Goal: Task Accomplishment & Management: Complete application form

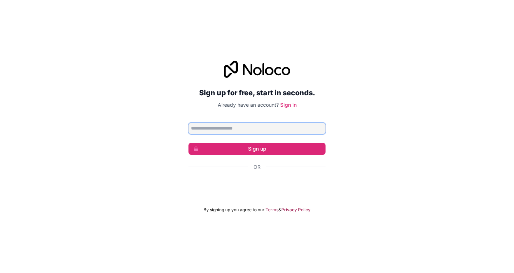
click at [243, 129] on input "Email address" at bounding box center [257, 128] width 137 height 11
type input "**********"
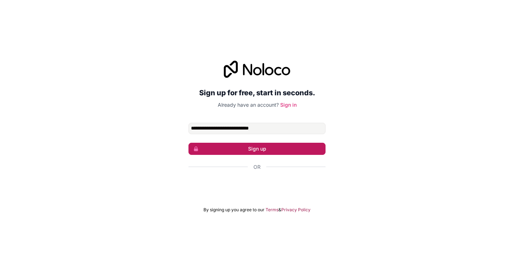
click at [241, 147] on button "Sign up" at bounding box center [257, 149] width 137 height 12
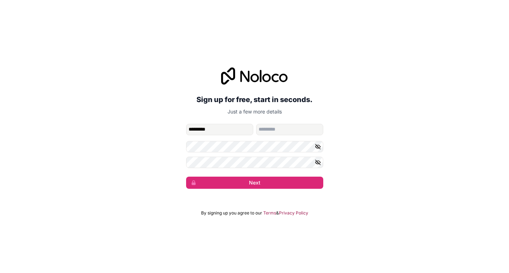
type input "*********"
type input "**********"
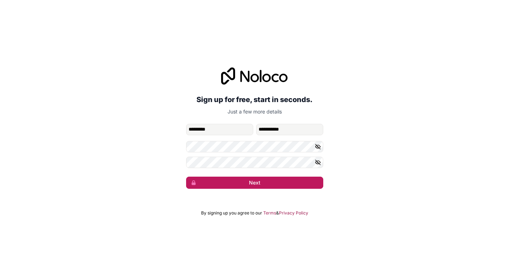
click at [220, 184] on button "Next" at bounding box center [254, 183] width 137 height 12
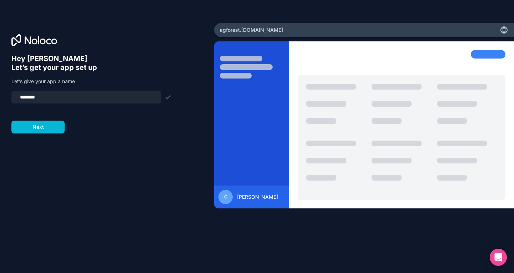
drag, startPoint x: 54, startPoint y: 102, endPoint x: 33, endPoint y: 99, distance: 21.4
click at [33, 99] on div "********" at bounding box center [86, 97] width 150 height 13
drag, startPoint x: 43, startPoint y: 97, endPoint x: 0, endPoint y: 98, distance: 42.5
click at [0, 98] on div "Hey [PERSON_NAME] 👋 Let’s get your app set up Let’s give your app a name ******…" at bounding box center [107, 137] width 214 height 228
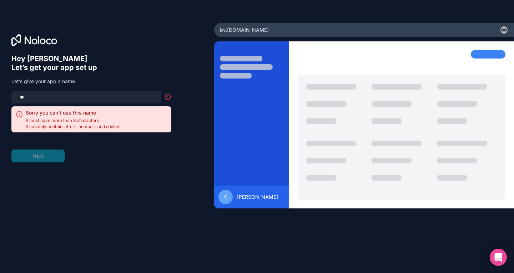
type input "*"
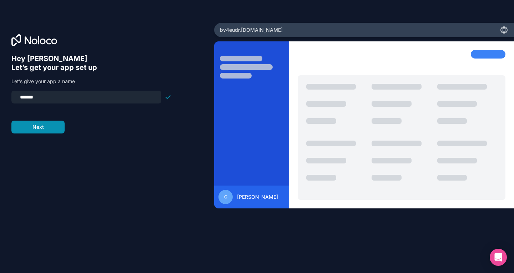
type input "*******"
click at [29, 122] on button "Next" at bounding box center [37, 127] width 53 height 13
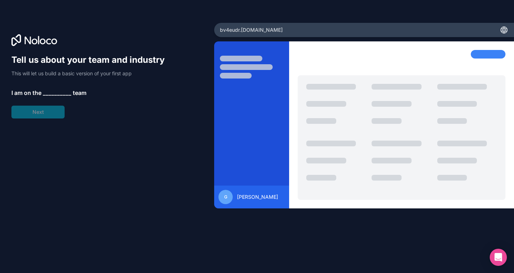
click at [49, 89] on span "__________" at bounding box center [57, 93] width 29 height 9
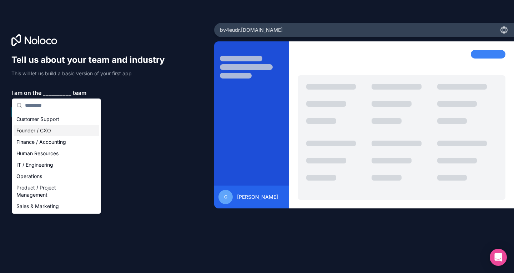
click at [45, 130] on div "Founder / CXO" at bounding box center [57, 130] width 86 height 11
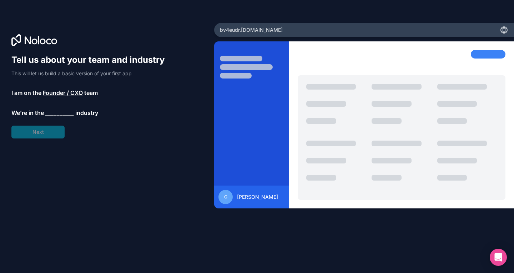
click at [57, 112] on span "__________" at bounding box center [59, 113] width 29 height 9
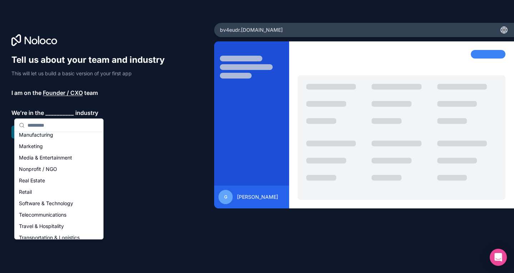
scroll to position [114, 0]
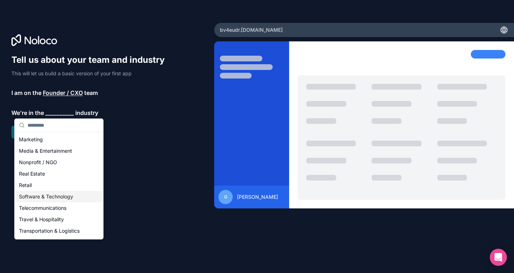
click at [46, 198] on div "Software & Technology" at bounding box center [59, 196] width 86 height 11
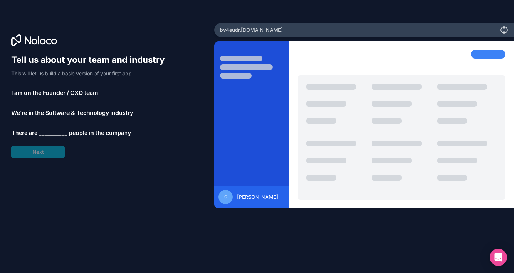
click at [48, 130] on span "__________" at bounding box center [53, 133] width 29 height 9
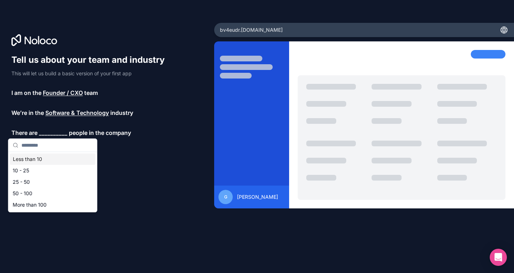
click at [40, 161] on div "Less than 10" at bounding box center [53, 159] width 86 height 11
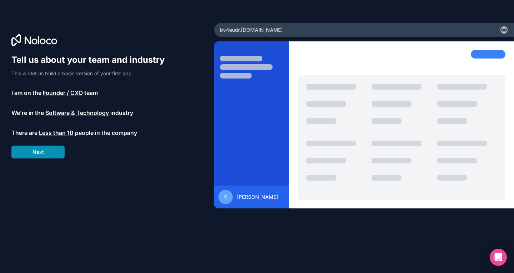
click at [47, 155] on button "Next" at bounding box center [37, 152] width 53 height 13
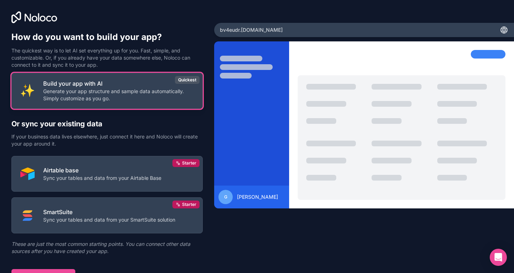
click at [119, 96] on p "Generate your app structure and sample data automatically. Simply customize as …" at bounding box center [118, 95] width 151 height 14
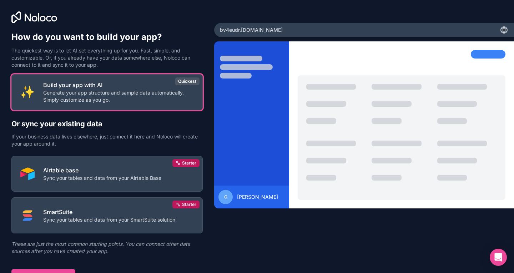
scroll to position [9, 0]
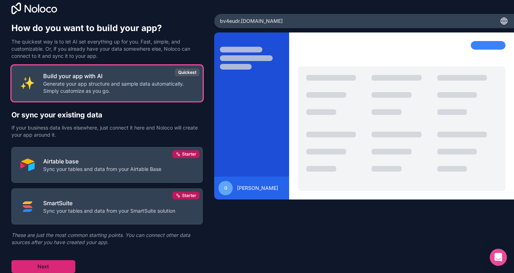
click at [48, 263] on button "Next" at bounding box center [43, 266] width 64 height 13
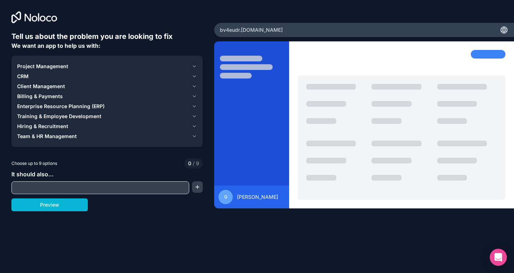
click at [119, 64] on div "Project Management" at bounding box center [103, 66] width 172 height 7
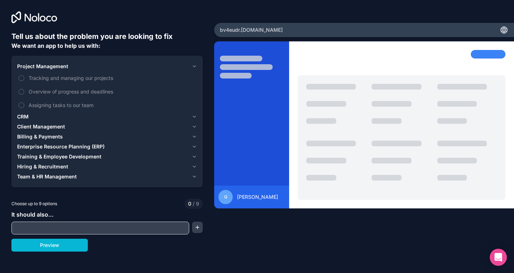
click at [56, 149] on span "Enterprise Resource Planning (ERP)" at bounding box center [61, 146] width 88 height 7
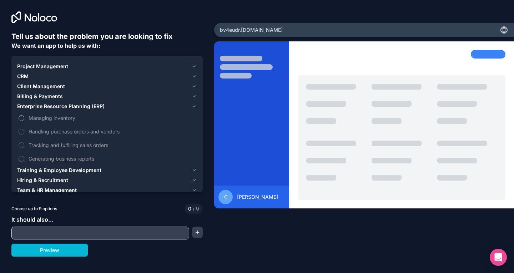
click at [73, 119] on span "Managing inventory" at bounding box center [112, 118] width 167 height 8
click at [24, 119] on button "Managing inventory" at bounding box center [22, 118] width 6 height 6
click at [26, 157] on label "Generating business reports" at bounding box center [107, 158] width 180 height 13
click at [24, 157] on button "Generating business reports" at bounding box center [22, 159] width 6 height 6
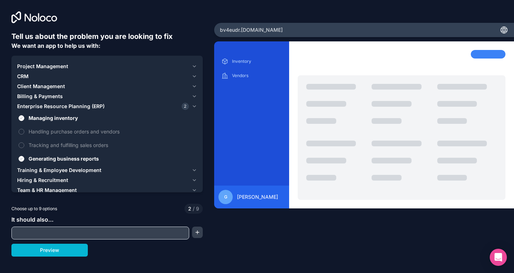
click at [75, 97] on div "Billing & Payments" at bounding box center [103, 96] width 172 height 7
